Goal: Transaction & Acquisition: Purchase product/service

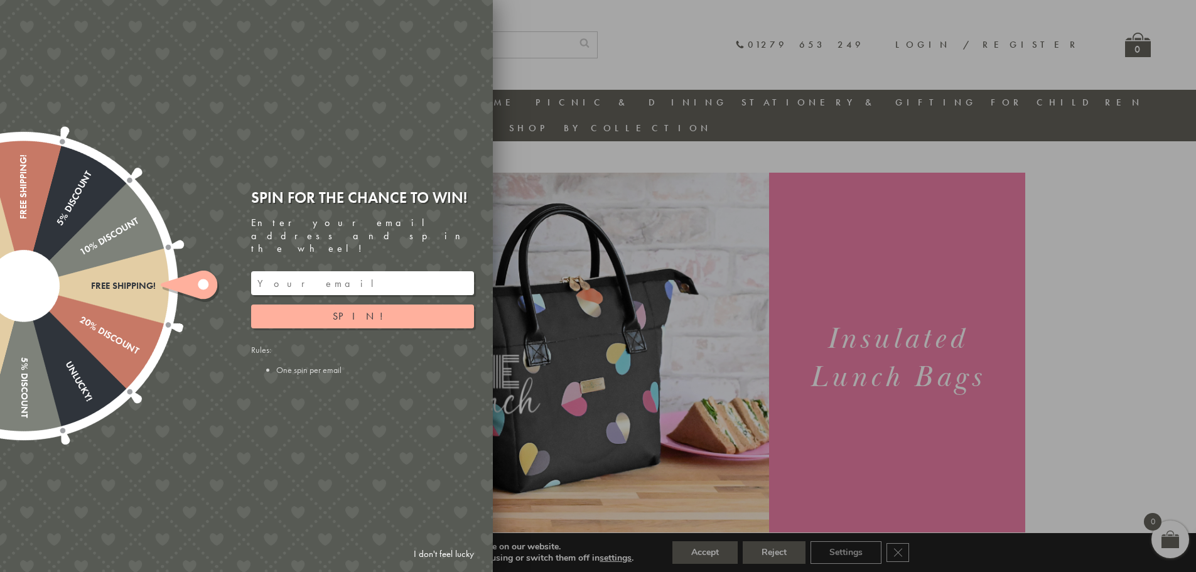
click at [378, 271] on input "email" at bounding box center [362, 283] width 223 height 24
click at [372, 310] on button "Spin!" at bounding box center [362, 317] width 223 height 24
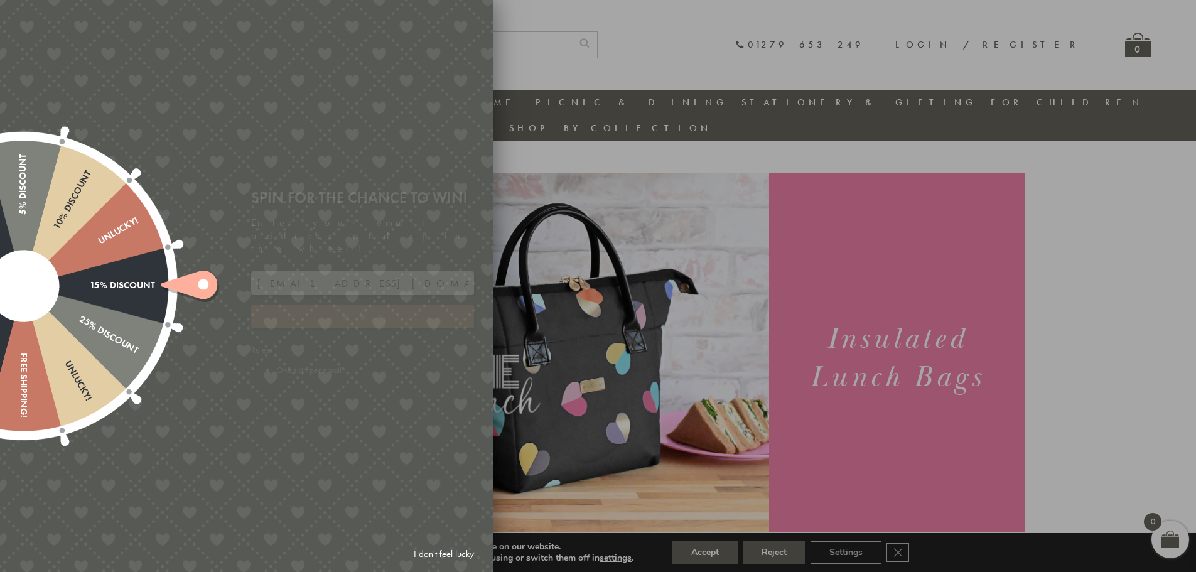
type input "82N8758V"
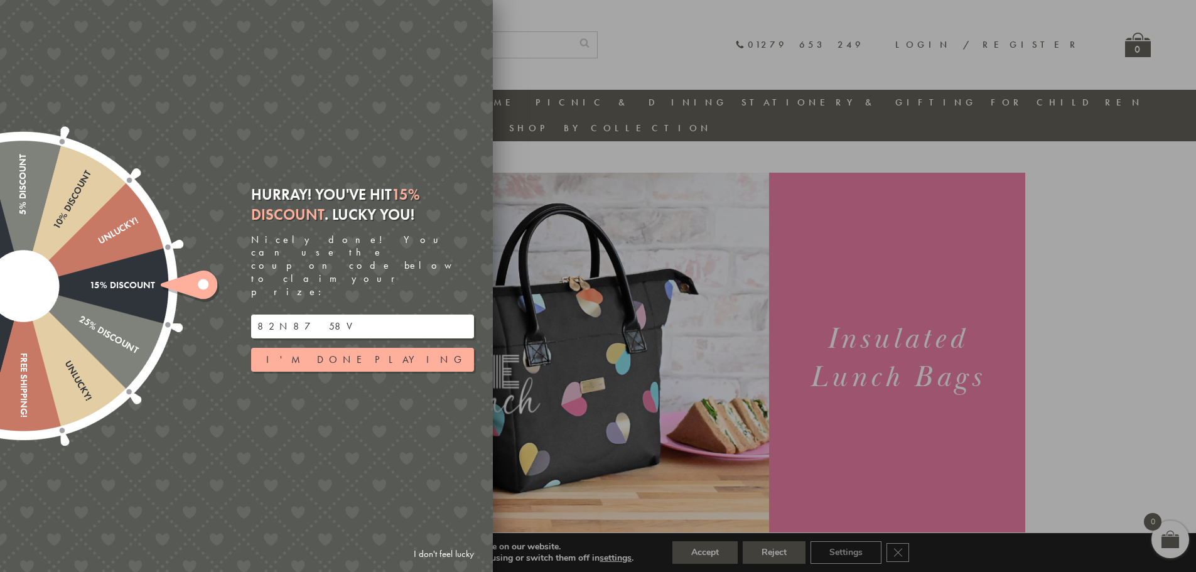
drag, startPoint x: 325, startPoint y: 308, endPoint x: 241, endPoint y: 305, distance: 83.5
click at [241, 305] on div "Free shipping! 20% Discount Unlucky! 5% Discount 10% Discount Unlucky! 15% Disc…" at bounding box center [176, 286] width 634 height 572
click at [400, 348] on button "I'm done playing" at bounding box center [362, 360] width 223 height 24
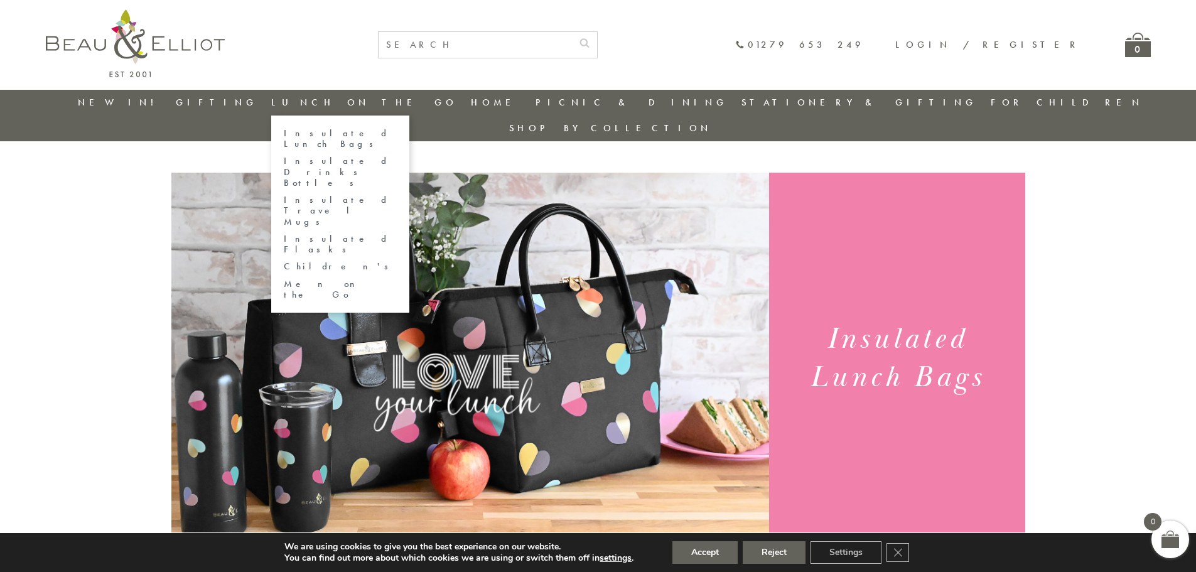
click at [343, 102] on link "Lunch On The Go" at bounding box center [364, 102] width 186 height 13
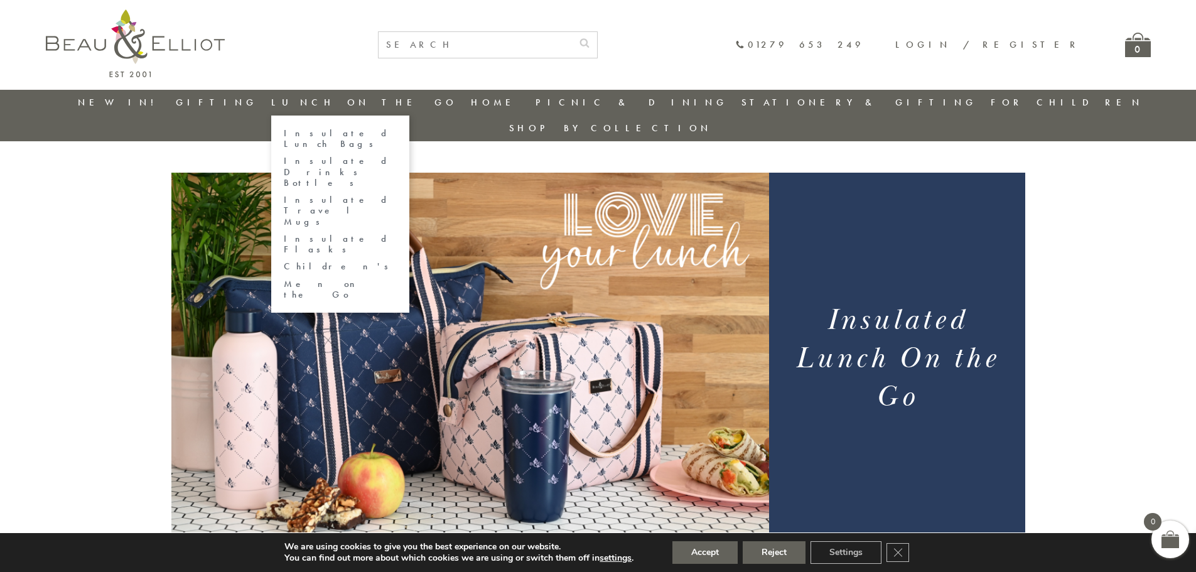
click at [343, 133] on link "Insulated Lunch Bags" at bounding box center [340, 139] width 113 height 22
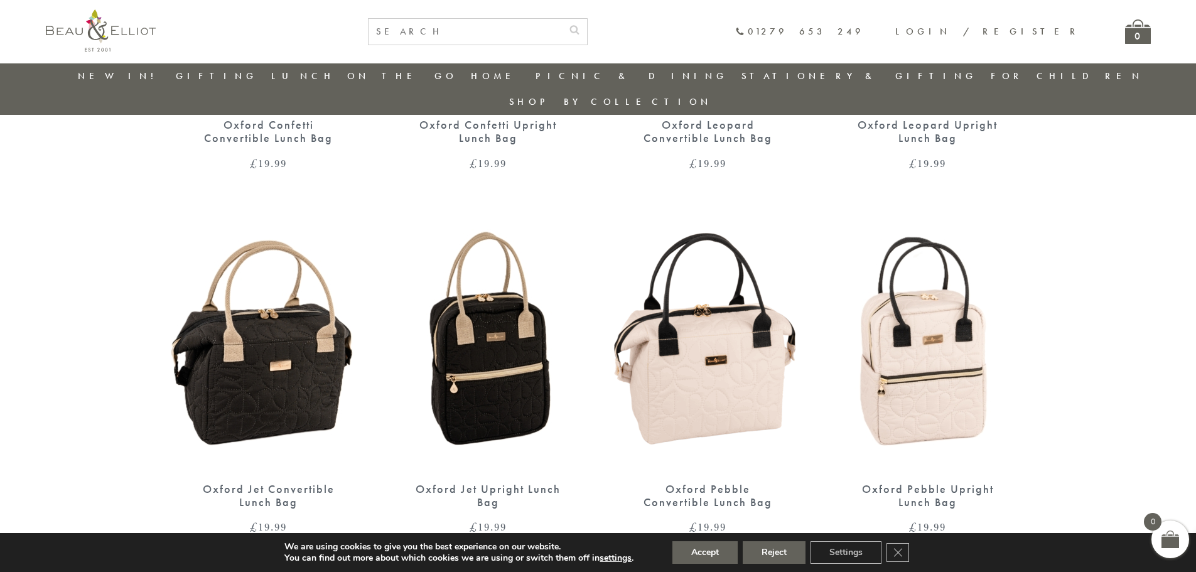
scroll to position [727, 0]
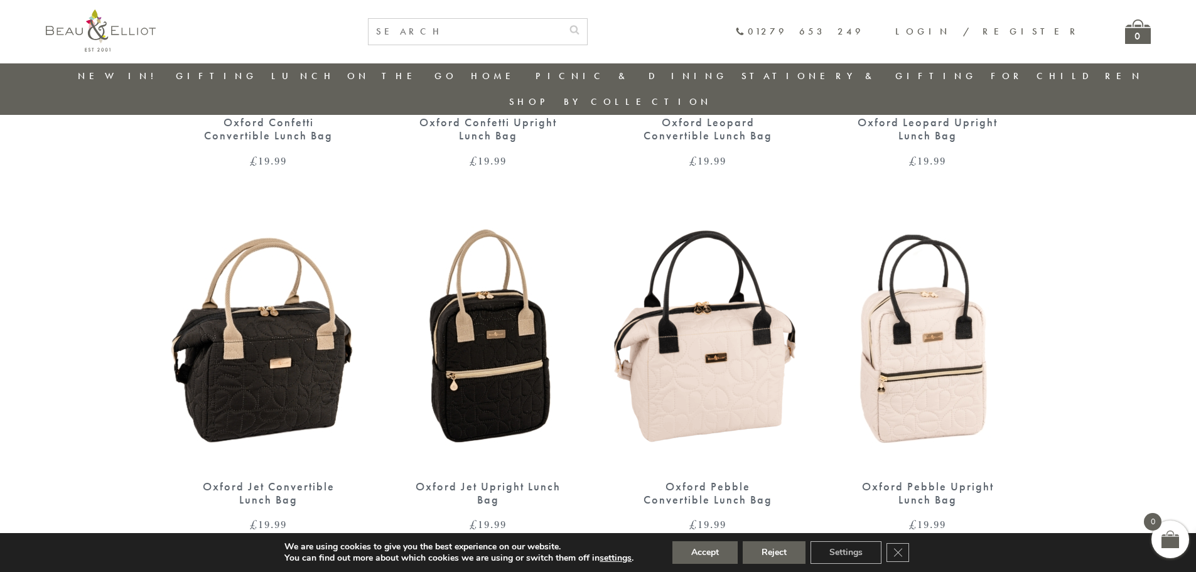
click at [233, 336] on img at bounding box center [268, 342] width 195 height 251
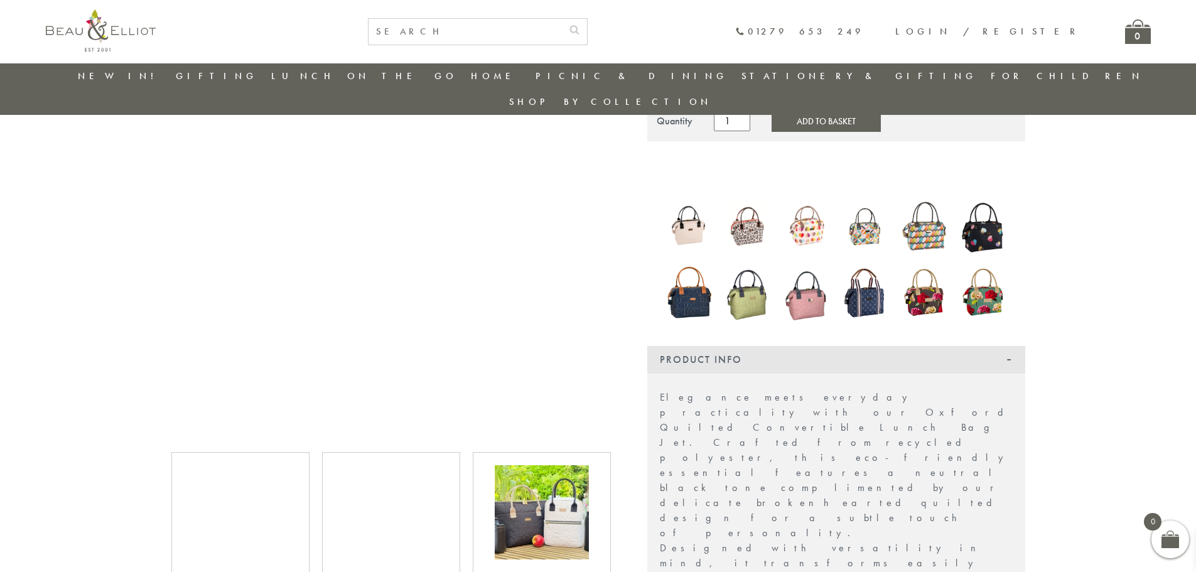
scroll to position [161, 0]
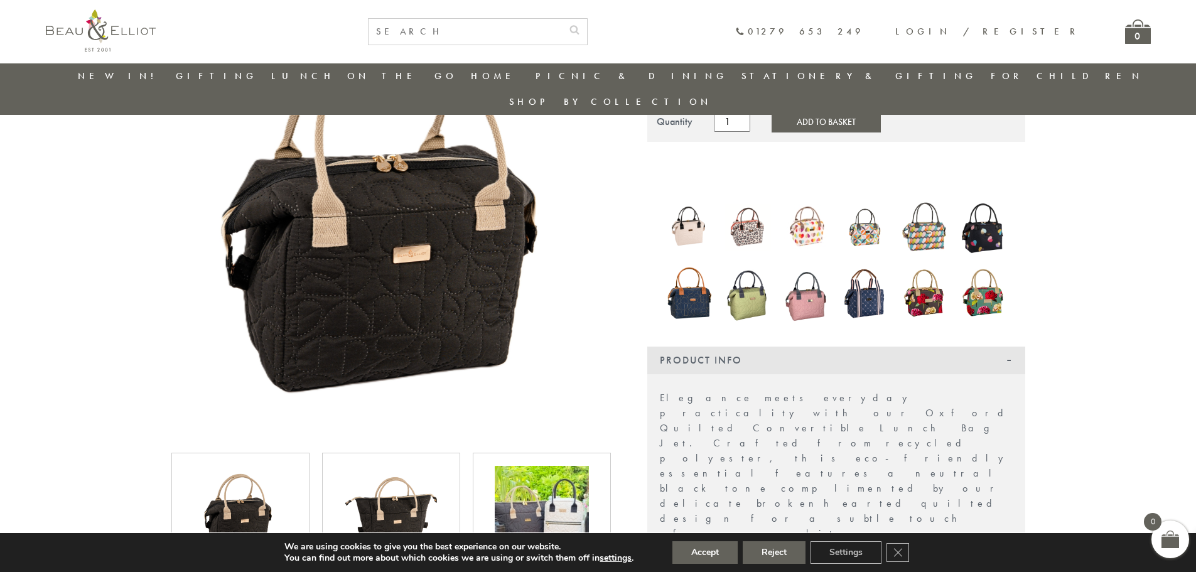
click at [431, 470] on img at bounding box center [391, 513] width 94 height 94
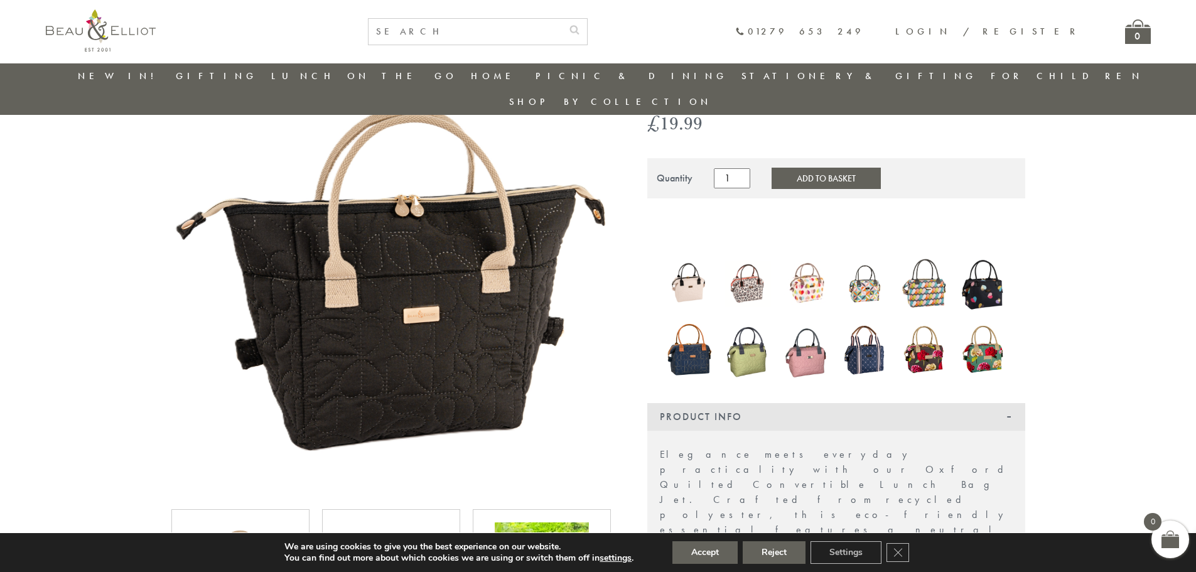
scroll to position [36, 0]
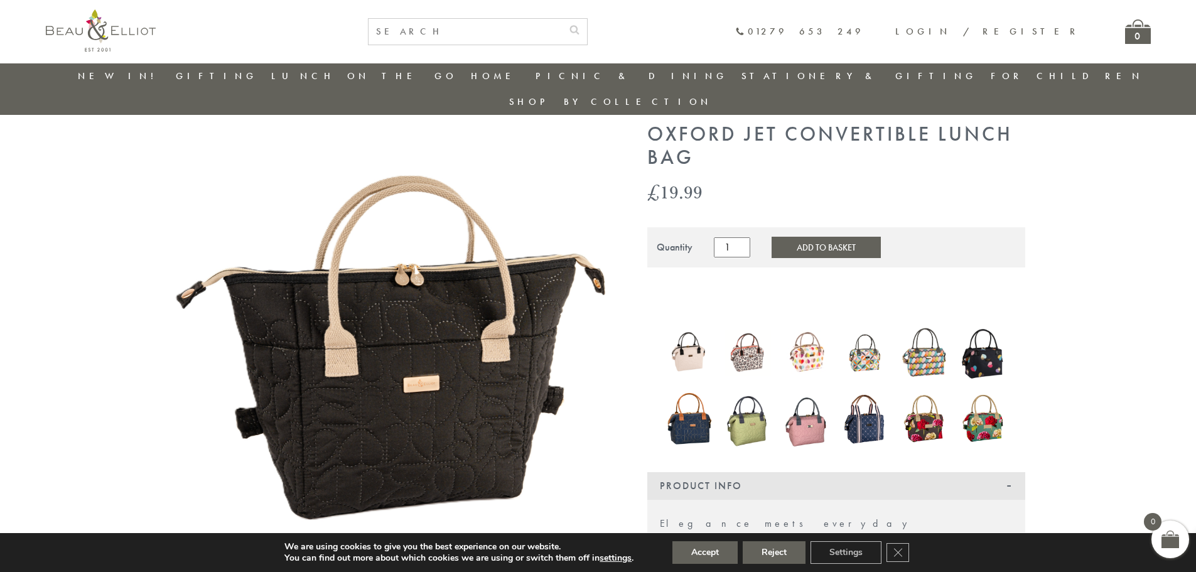
click at [871, 395] on img at bounding box center [866, 419] width 46 height 56
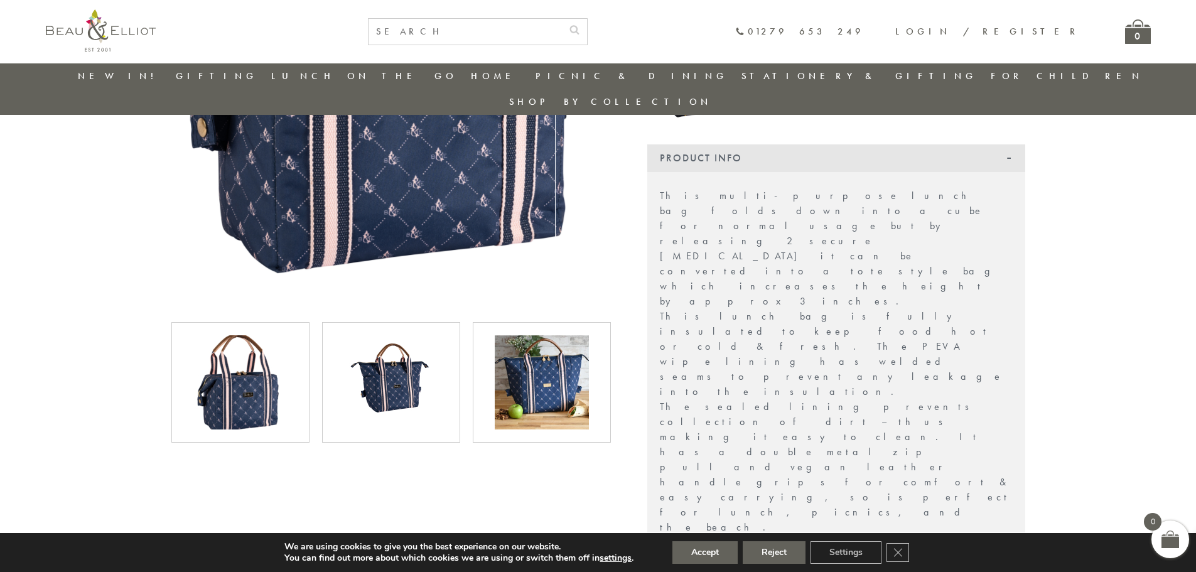
scroll to position [412, 0]
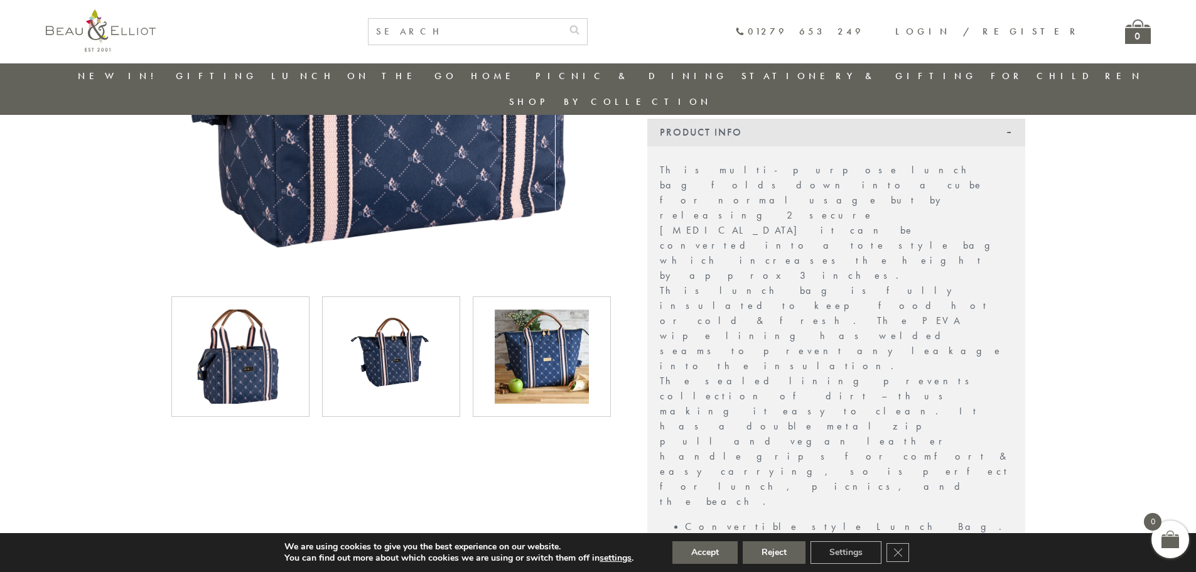
click at [598, 345] on div at bounding box center [542, 356] width 138 height 121
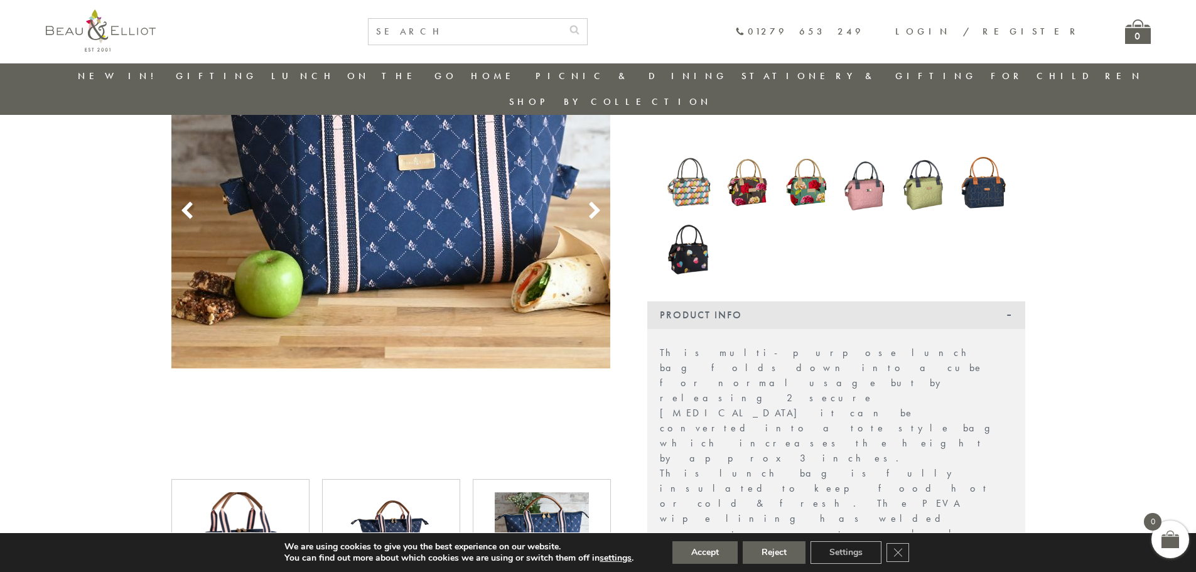
scroll to position [350, 0]
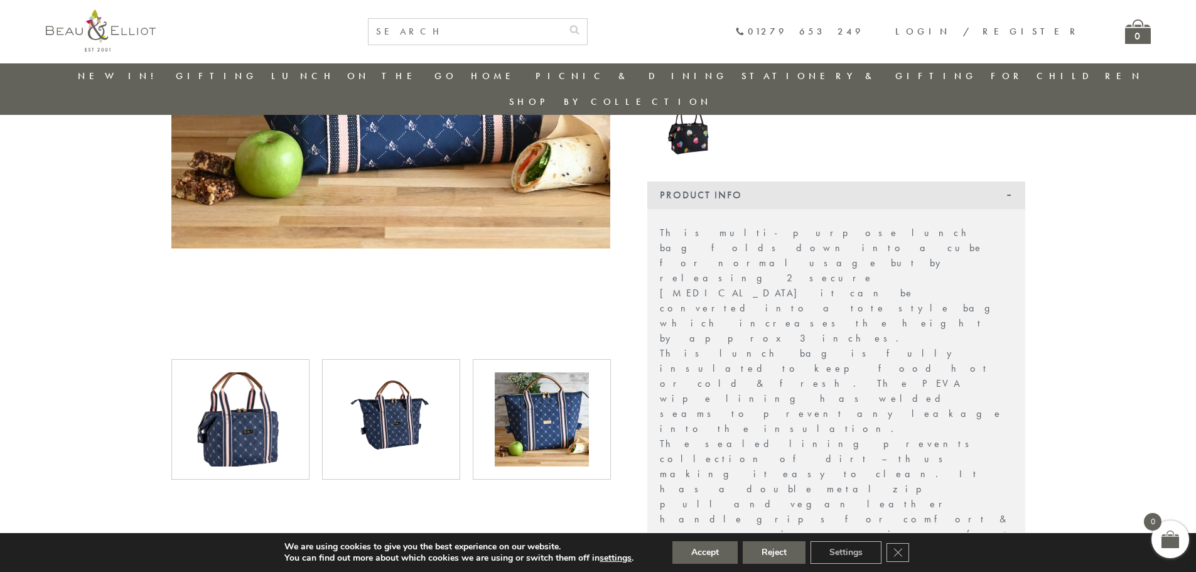
click at [389, 384] on img at bounding box center [391, 419] width 94 height 94
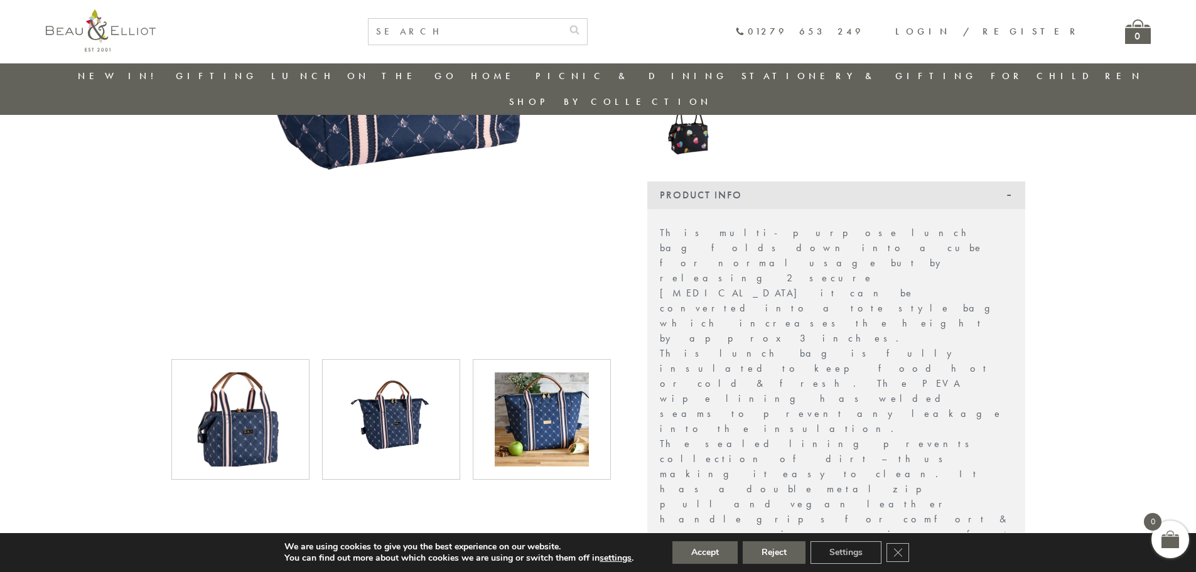
click at [232, 398] on img at bounding box center [240, 419] width 94 height 94
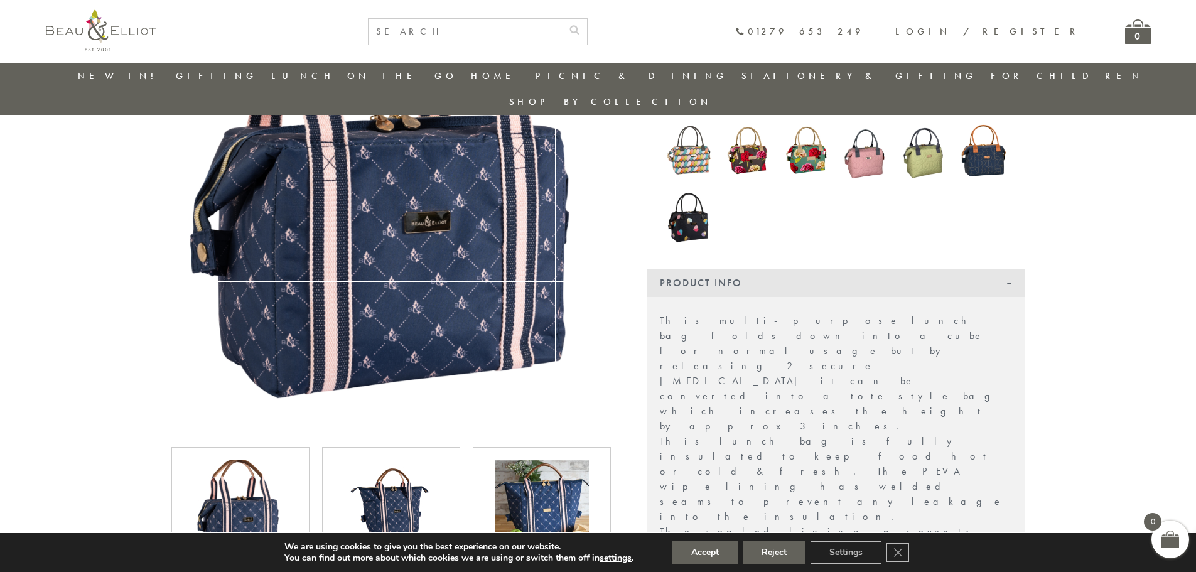
scroll to position [287, 0]
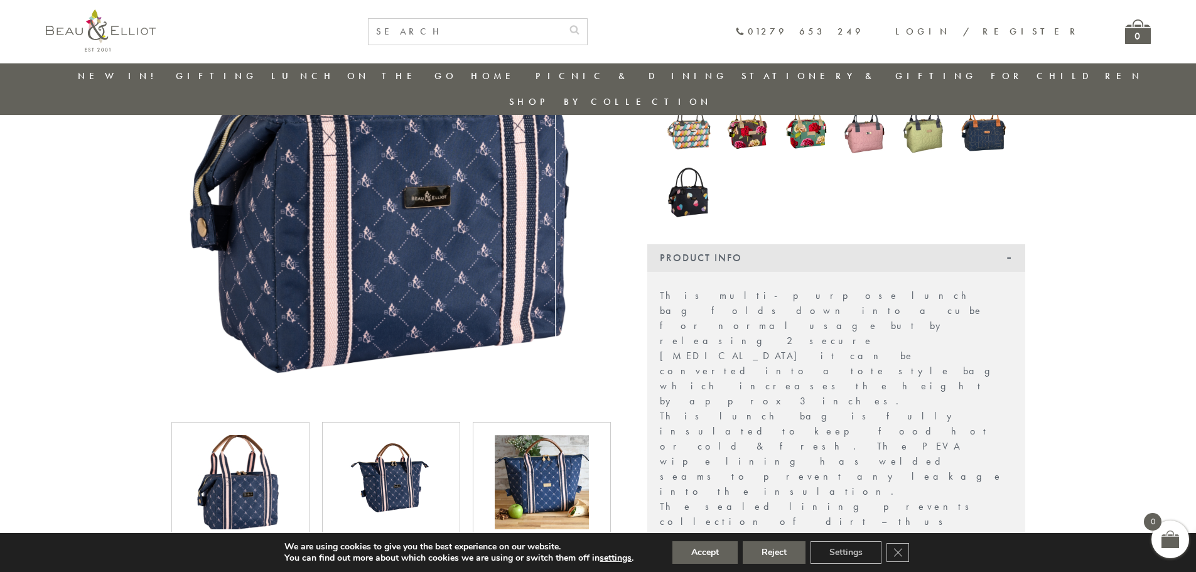
click at [417, 435] on img at bounding box center [391, 482] width 94 height 94
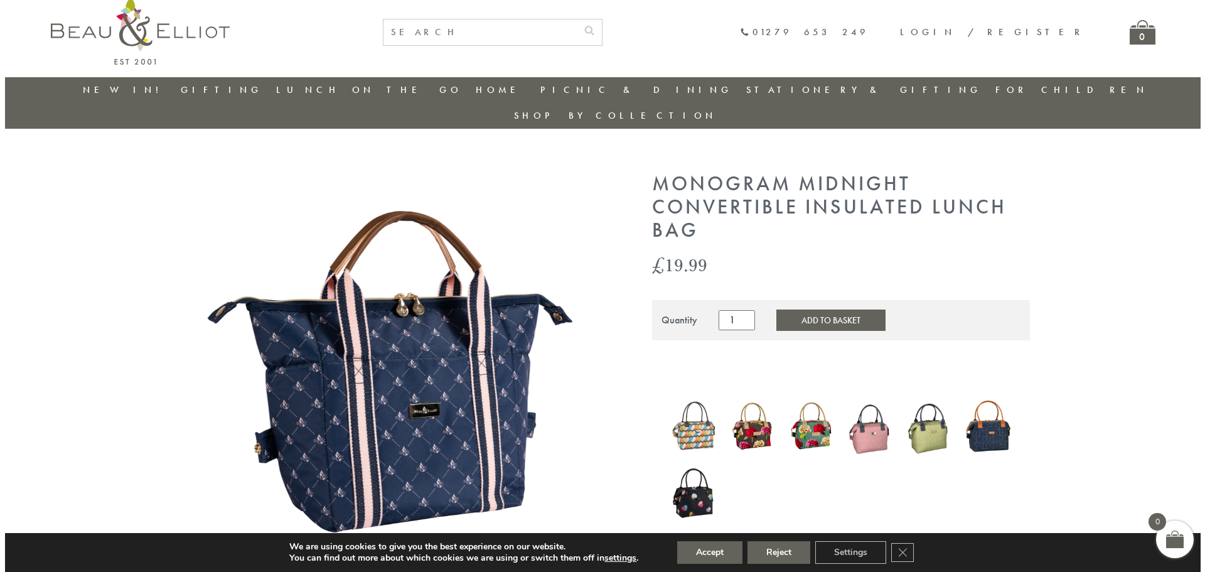
scroll to position [0, 0]
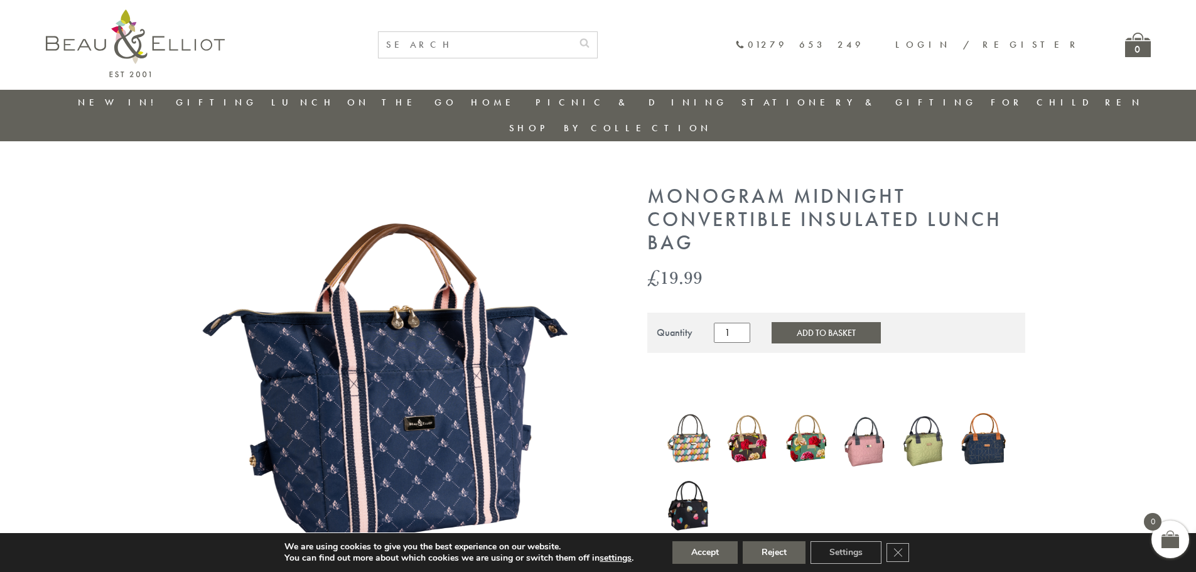
click at [812, 322] on button "Add to Basket" at bounding box center [826, 332] width 109 height 21
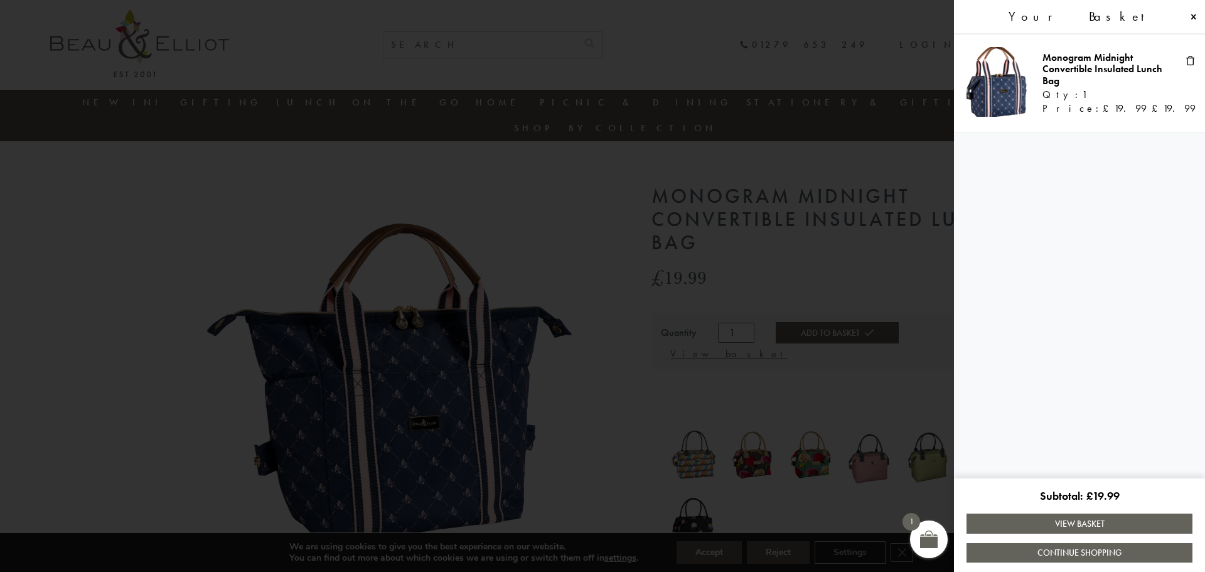
click at [1102, 522] on link "View Basket" at bounding box center [1080, 523] width 226 height 19
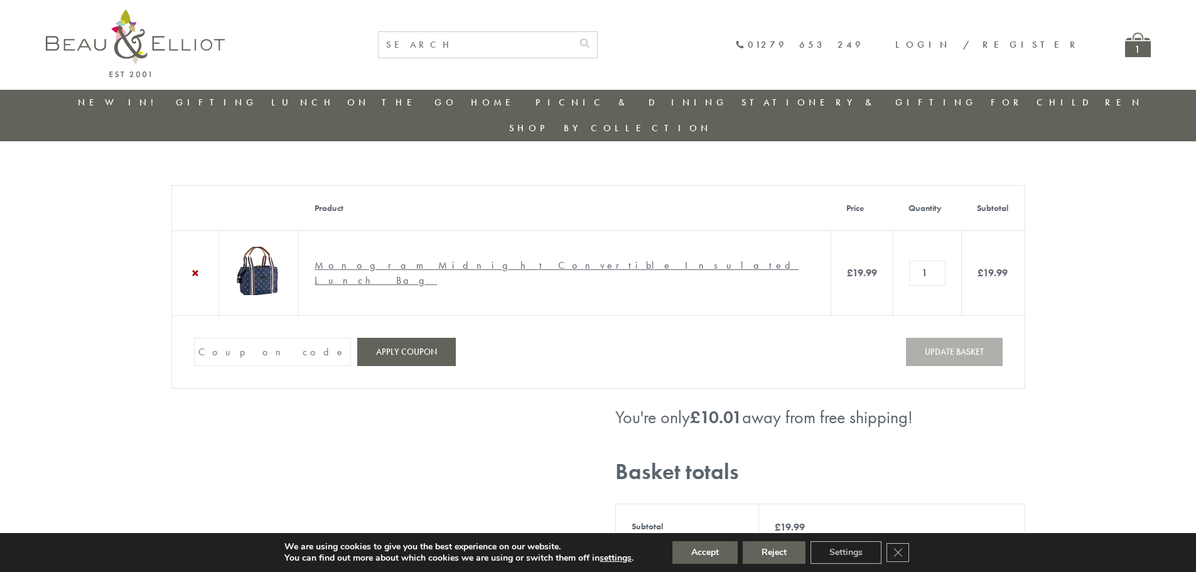
click at [313, 346] on input "Coupon:" at bounding box center [272, 352] width 157 height 28
paste input "82N8758V"
type input "82N8758V"
click at [396, 343] on button "Apply coupon" at bounding box center [406, 352] width 99 height 28
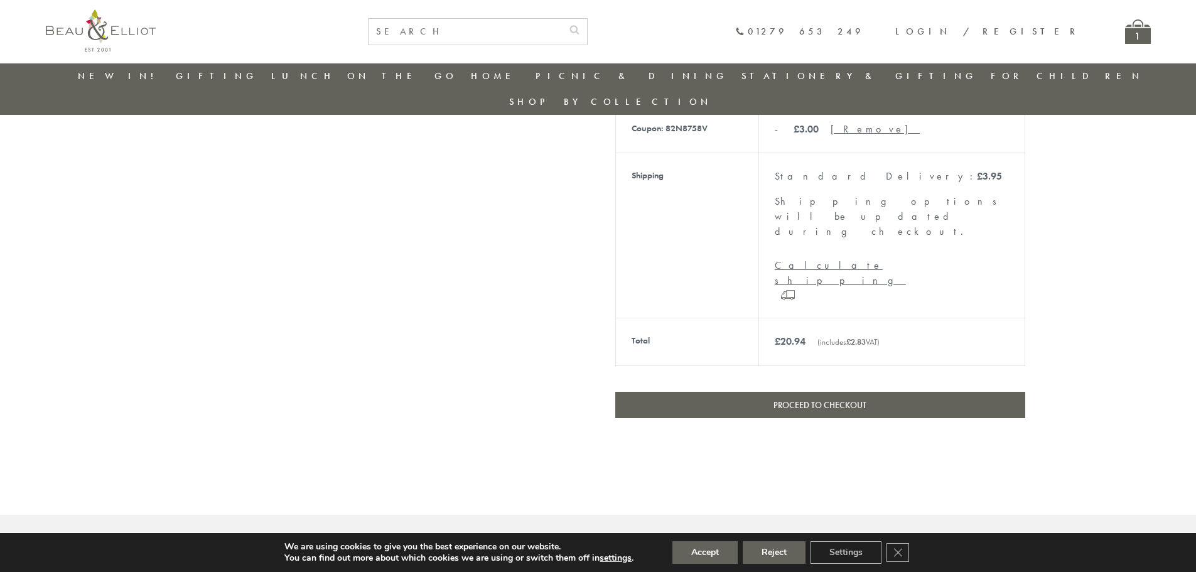
scroll to position [473, 0]
click at [892, 391] on link "Proceed to checkout" at bounding box center [820, 404] width 410 height 26
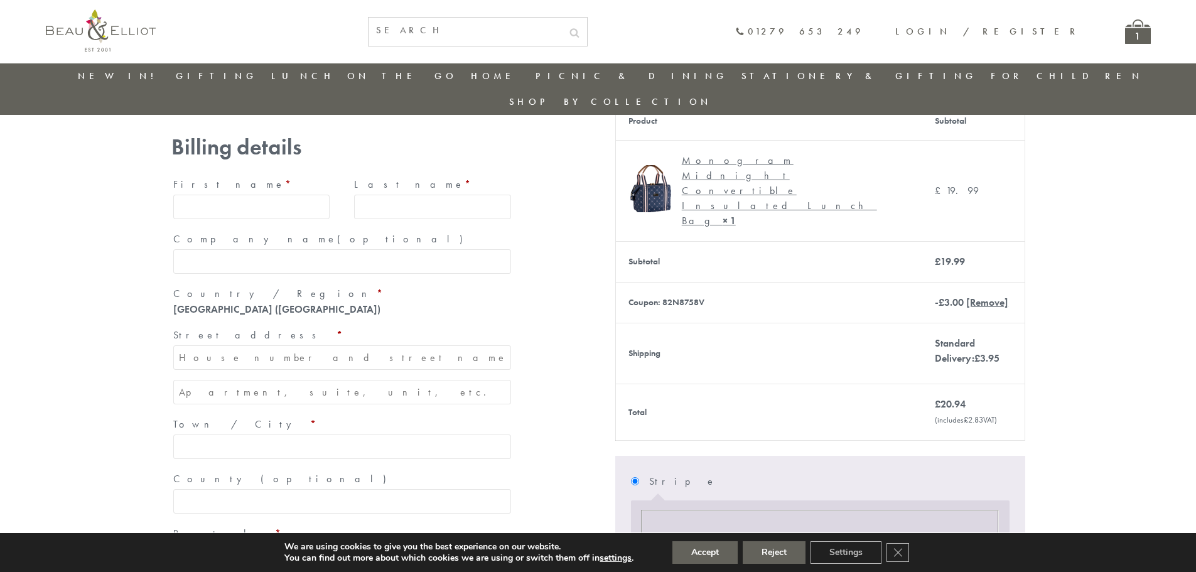
scroll to position [36, 0]
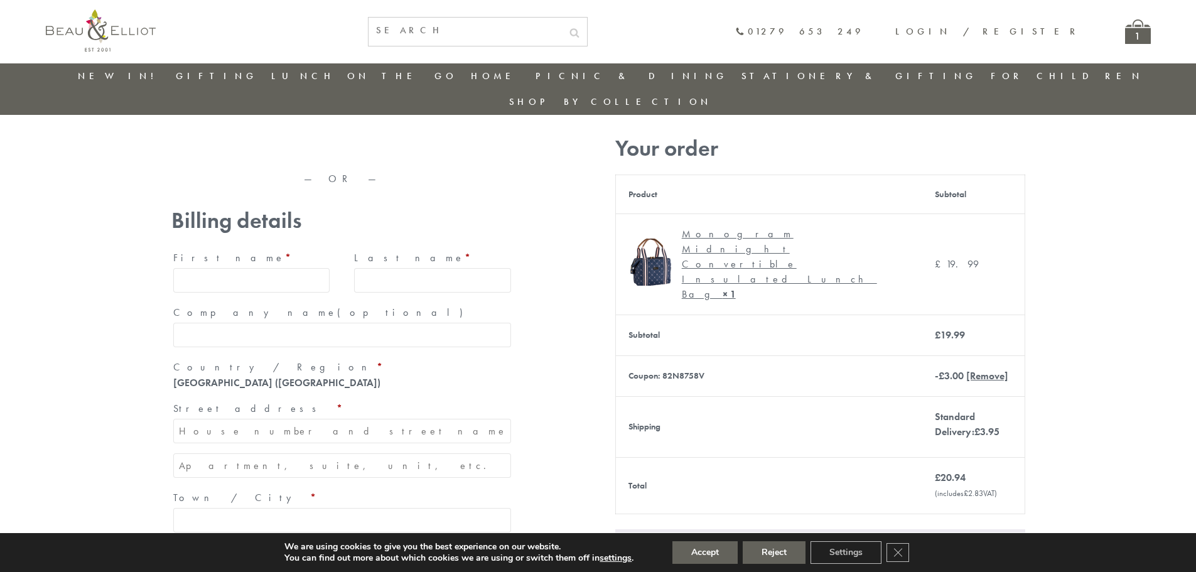
click at [227, 268] on input "First name *" at bounding box center [251, 280] width 157 height 24
type input "[PERSON_NAME]"
type input "Hurdman"
type input "[STREET_ADDRESS]"
type input "Laceby"
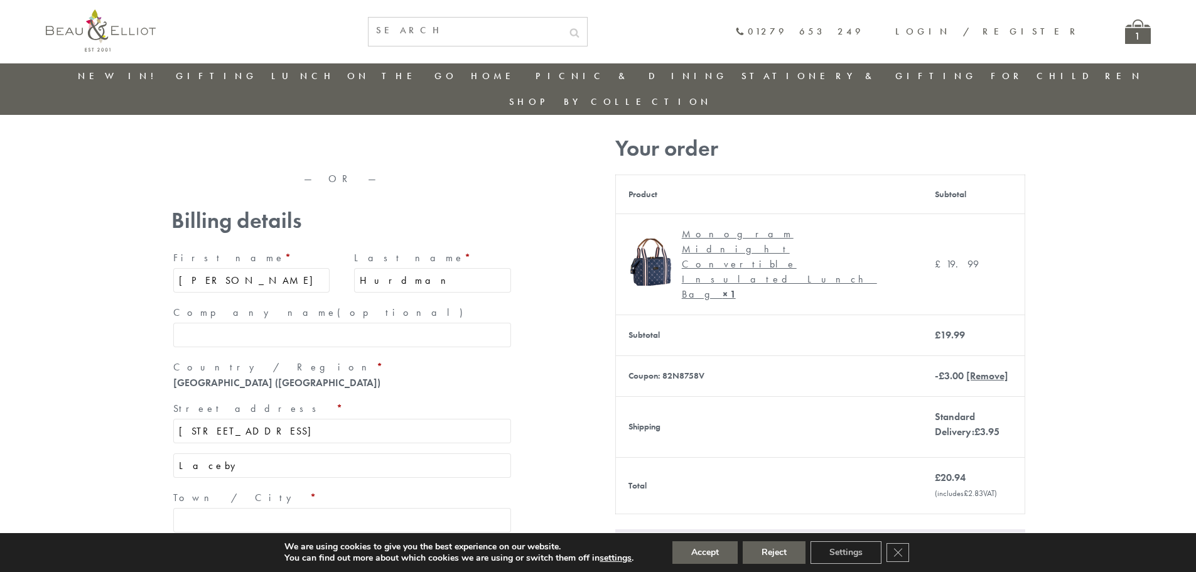
type input "Grimsby"
type input "DN37 7SS"
type input "[PHONE_NUMBER]"
type input "[EMAIL_ADDRESS][DOMAIN_NAME]"
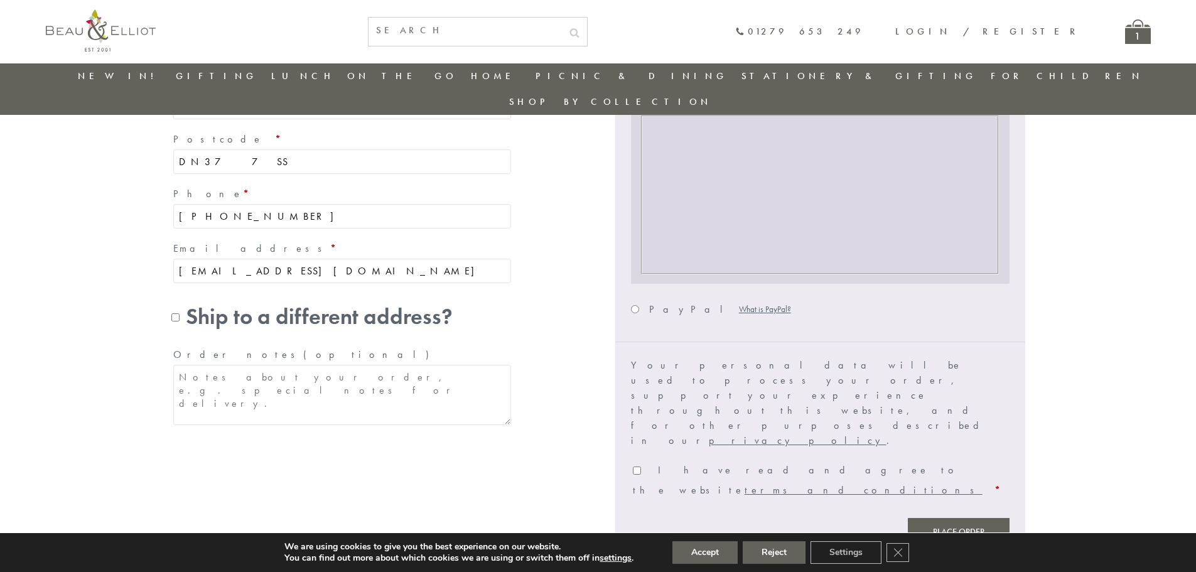
scroll to position [539, 0]
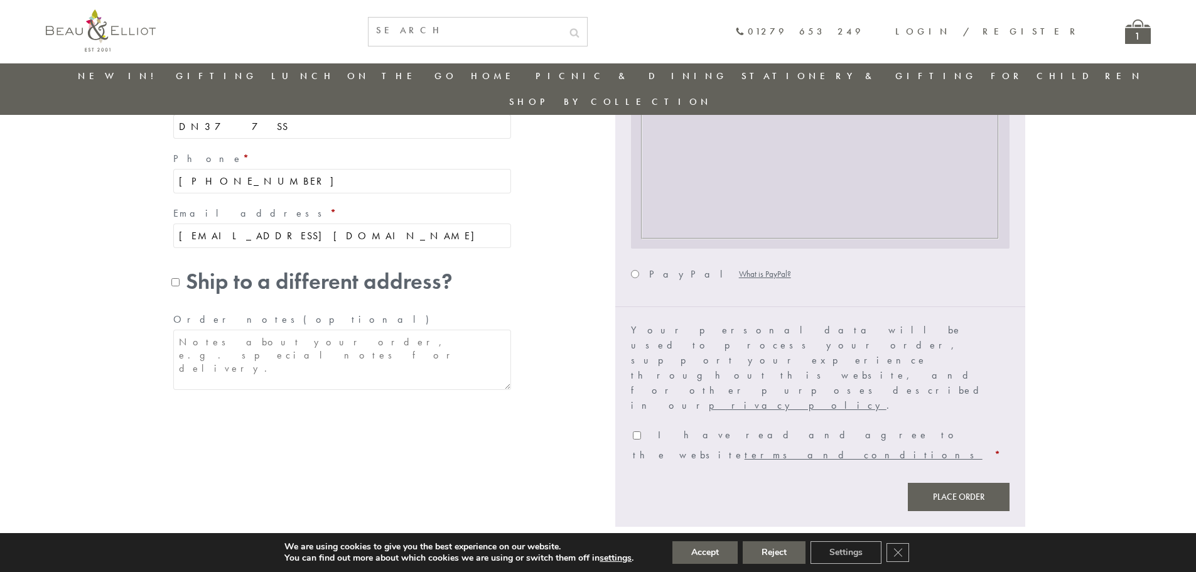
click at [636, 431] on input "I have read and agree to the website terms and conditions *" at bounding box center [637, 435] width 8 height 8
checkbox input "true"
click at [966, 483] on button "Place order" at bounding box center [959, 497] width 102 height 28
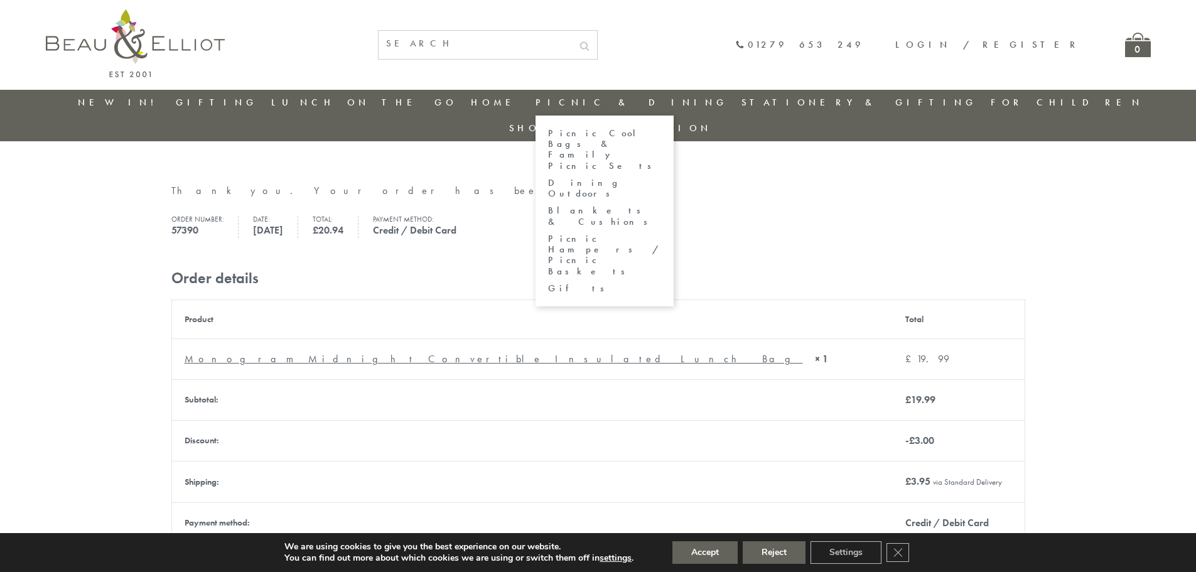
click at [612, 234] on link "Picnic Hampers / Picnic Baskets" at bounding box center [604, 255] width 113 height 43
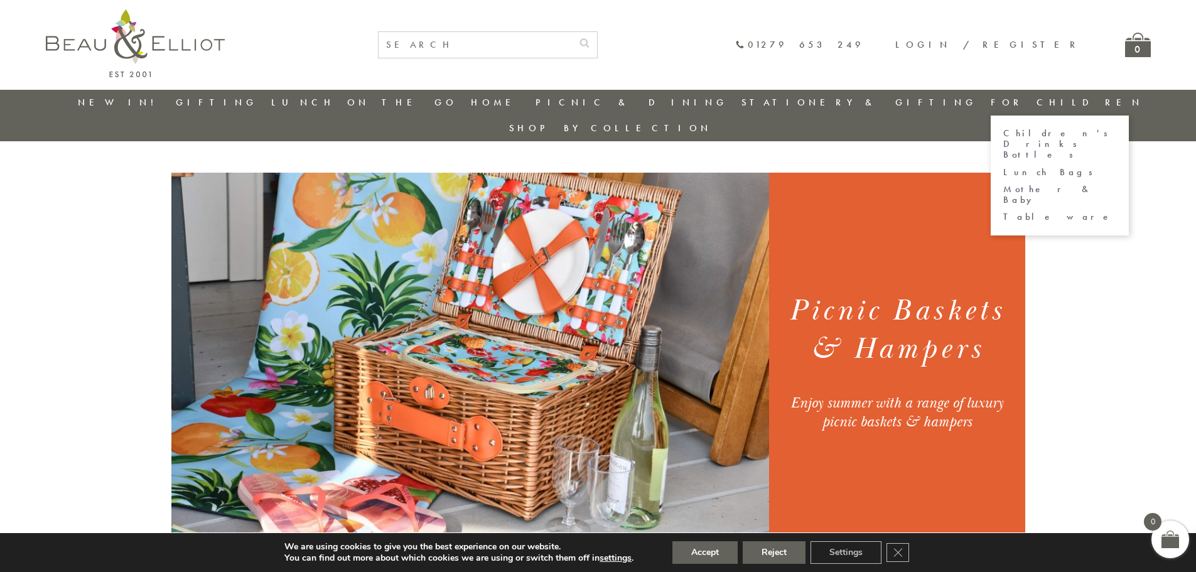
click at [1003, 212] on link "Tableware" at bounding box center [1059, 217] width 113 height 11
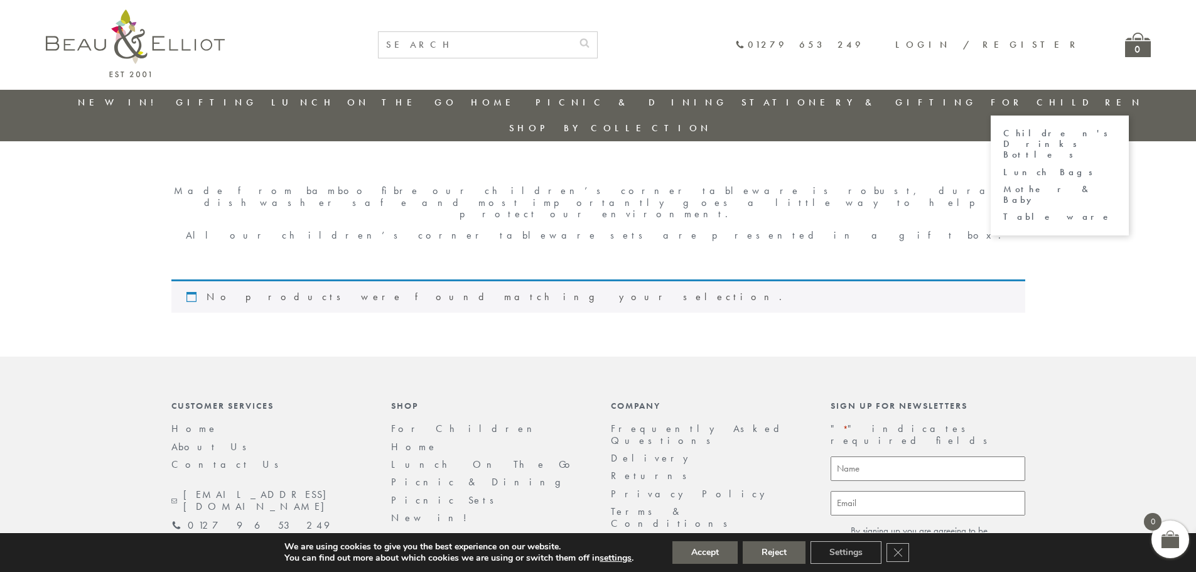
click at [991, 99] on link "For Children" at bounding box center [1067, 102] width 153 height 13
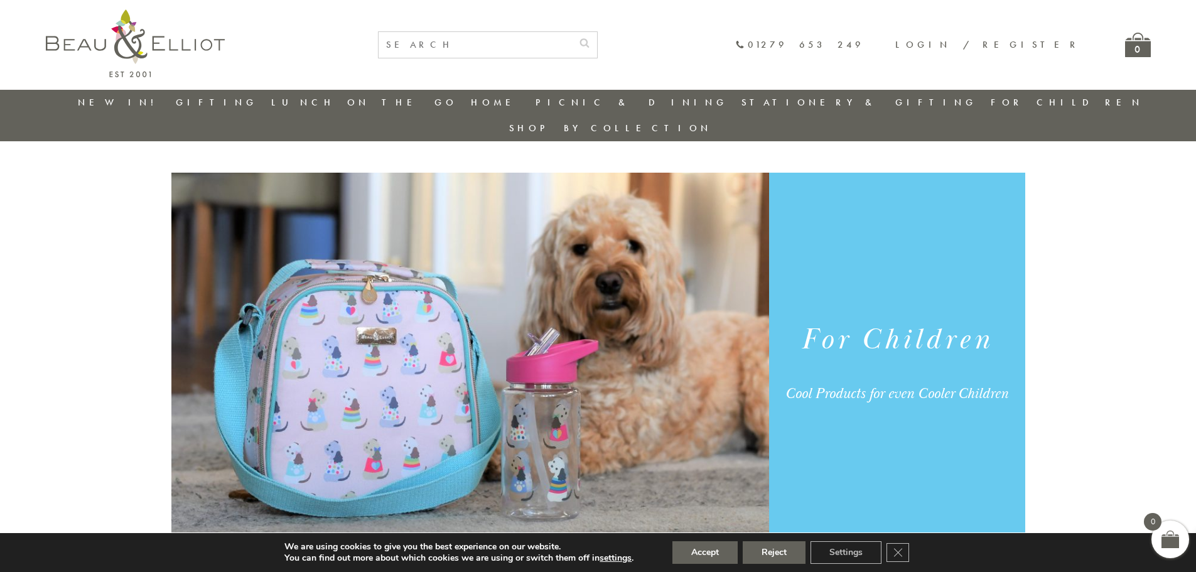
click at [749, 101] on link "Stationery & Gifting" at bounding box center [858, 102] width 235 height 13
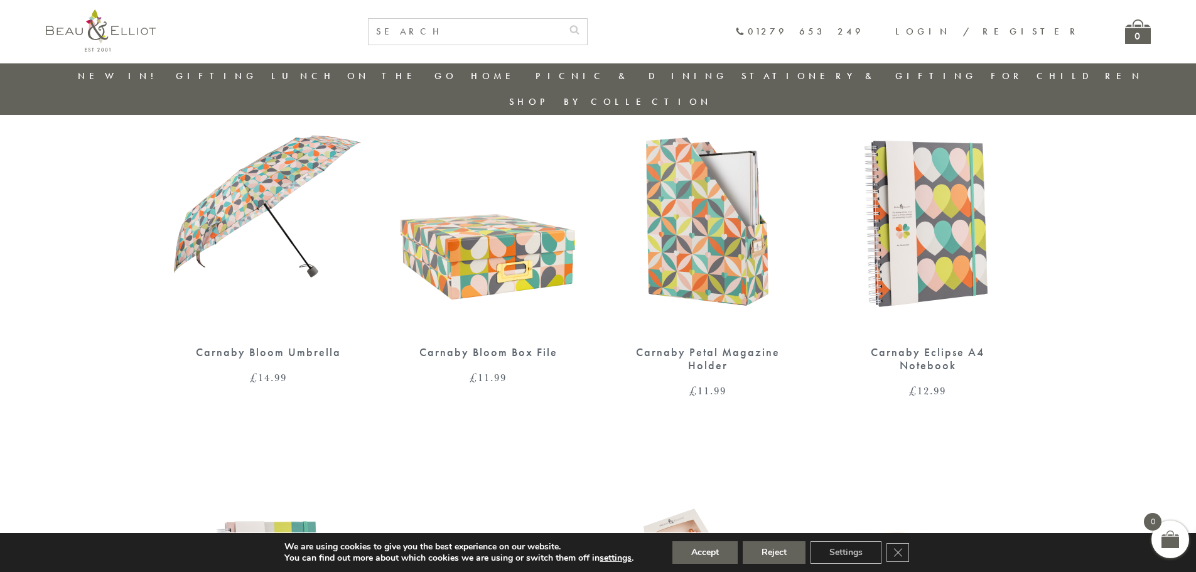
scroll to position [288, 0]
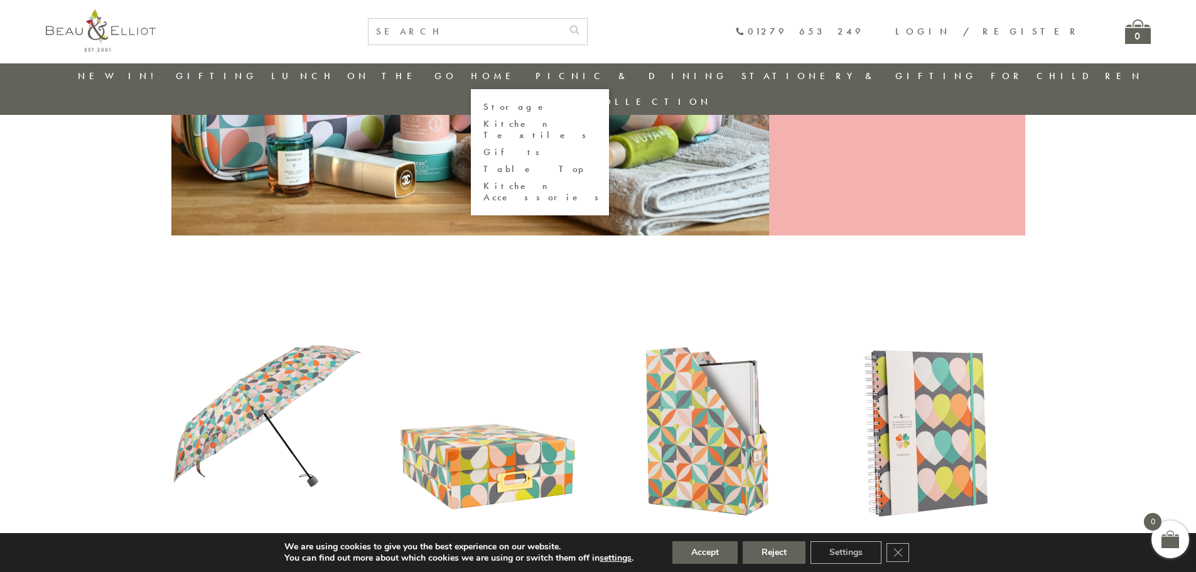
click at [482, 74] on link "Home" at bounding box center [496, 76] width 50 height 13
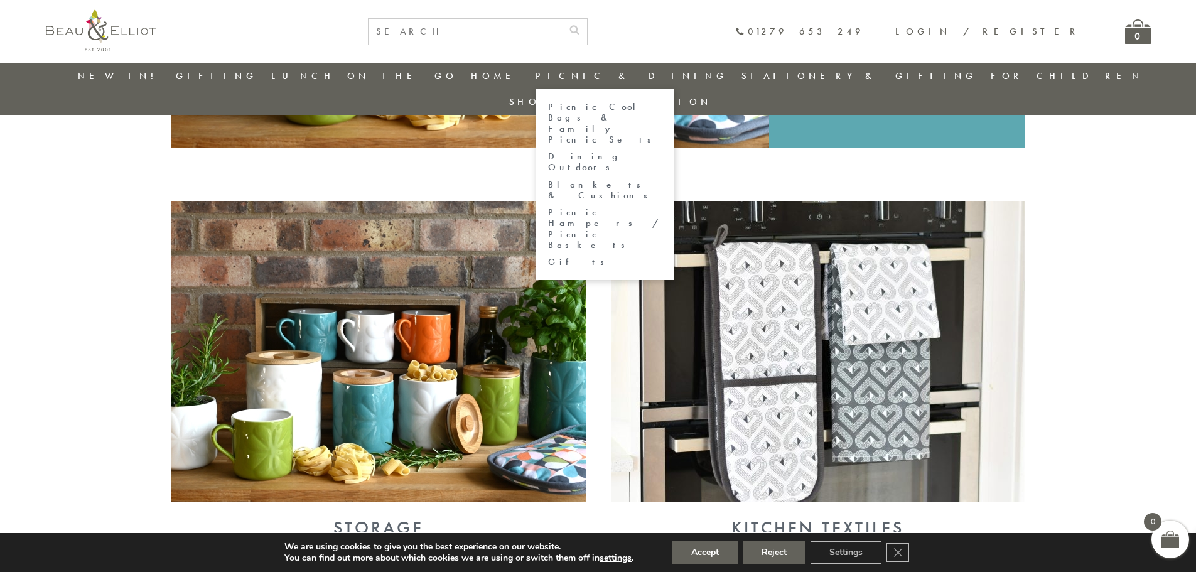
scroll to position [162, 0]
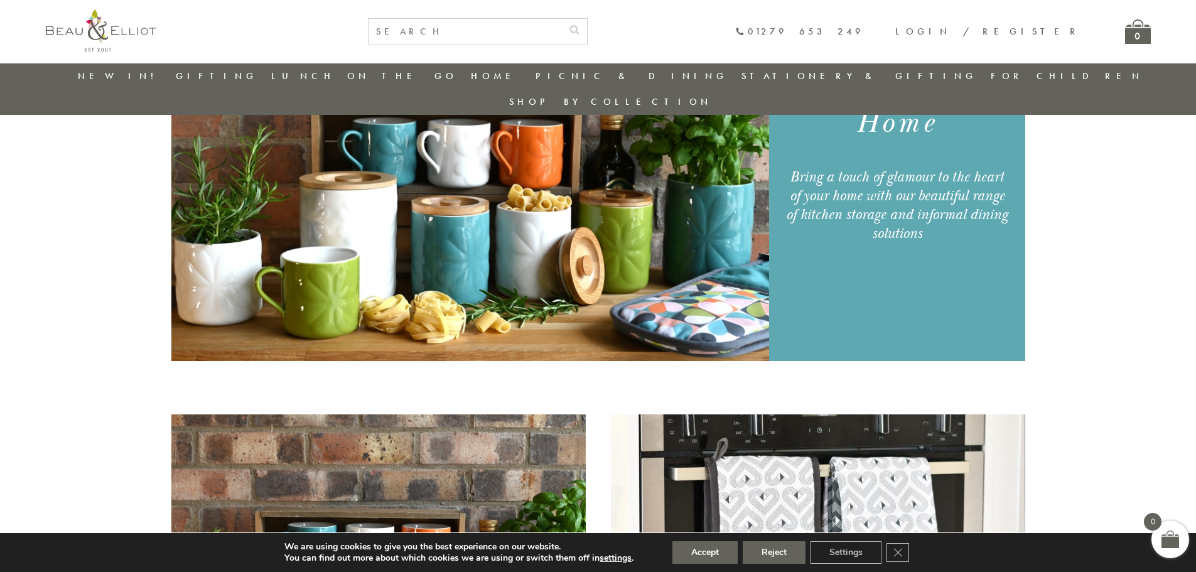
click at [123, 80] on link "New in!" at bounding box center [120, 76] width 84 height 13
